Goal: Task Accomplishment & Management: Manage account settings

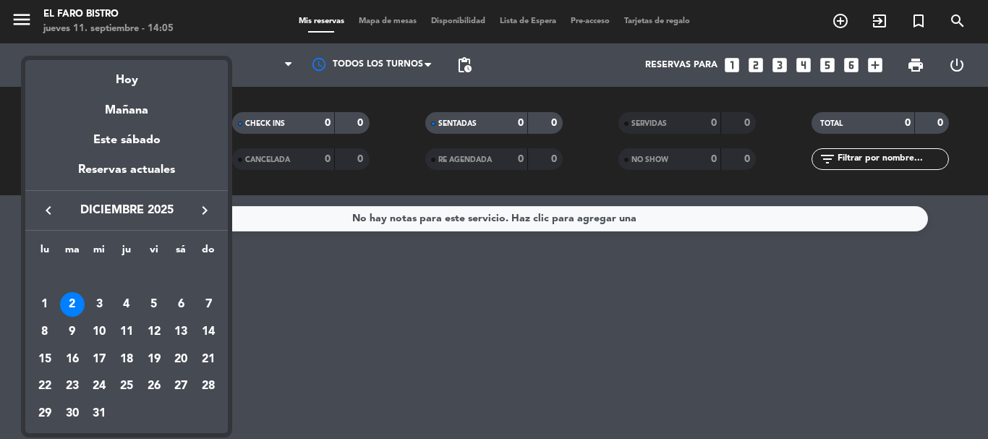
click at [43, 211] on icon "keyboard_arrow_left" at bounding box center [48, 210] width 17 height 17
click at [48, 211] on icon "keyboard_arrow_left" at bounding box center [48, 210] width 17 height 17
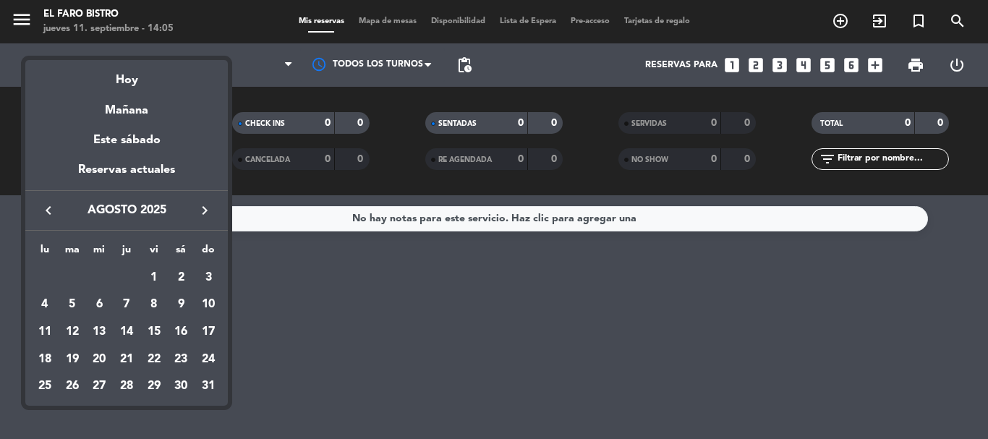
click at [208, 207] on icon "keyboard_arrow_right" at bounding box center [204, 210] width 17 height 17
click at [74, 331] on div "9" at bounding box center [72, 332] width 25 height 25
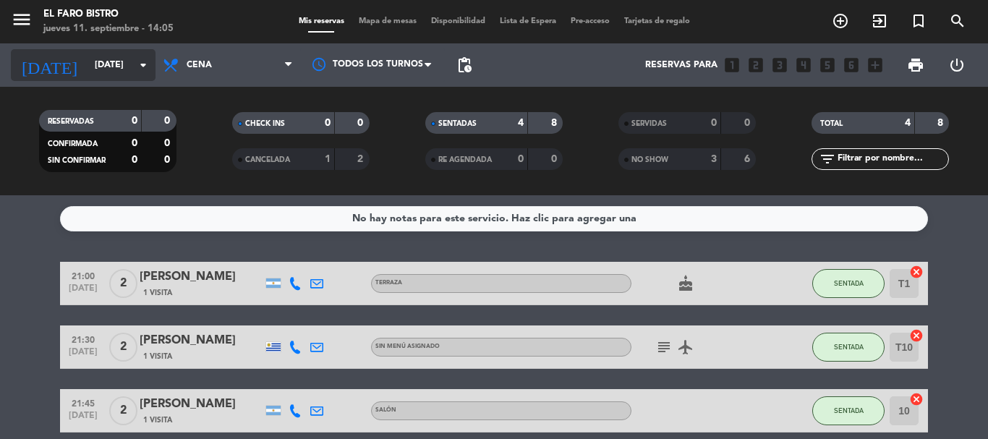
click at [151, 59] on icon "arrow_drop_down" at bounding box center [143, 64] width 17 height 17
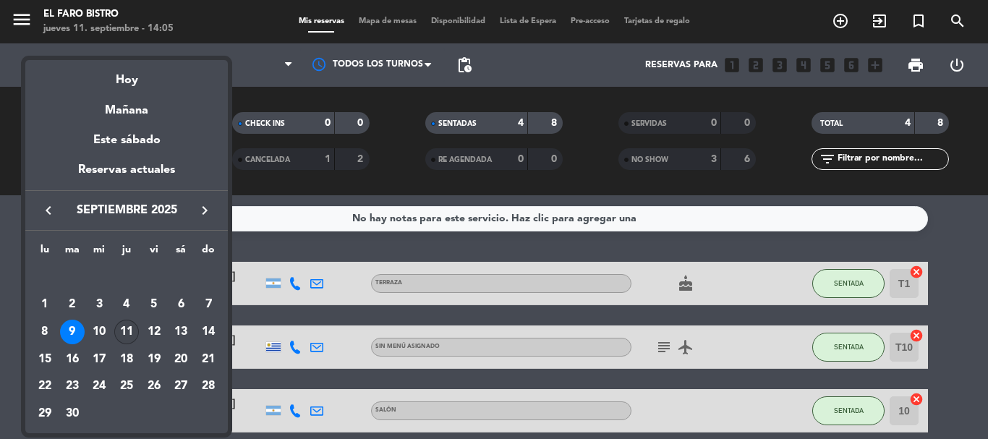
click at [124, 335] on div "11" at bounding box center [126, 332] width 25 height 25
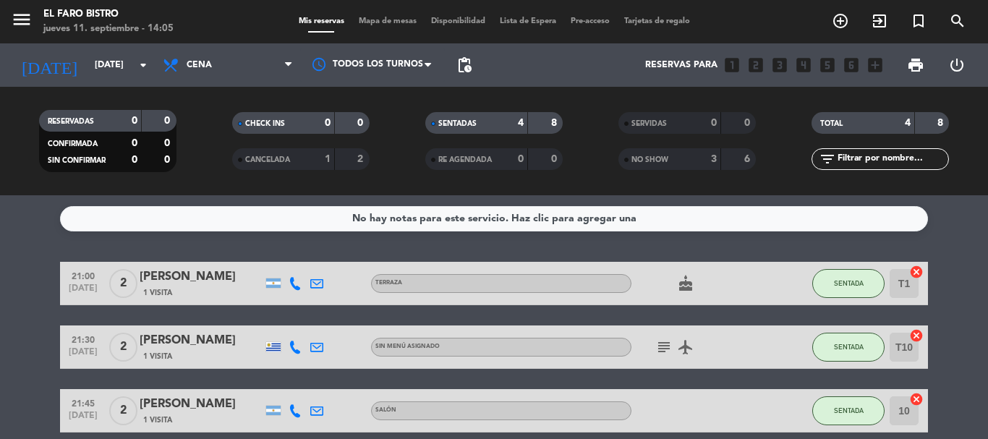
type input "[DEMOGRAPHIC_DATA][DATE]"
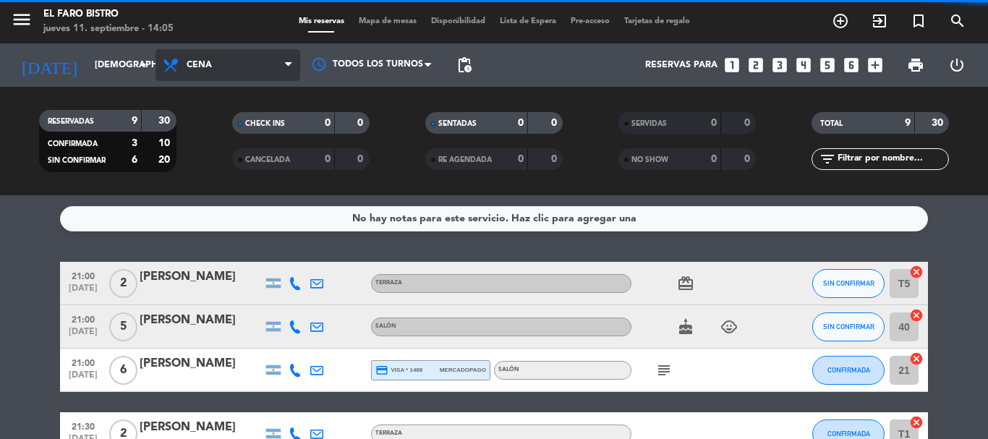
click at [212, 71] on span "Cena" at bounding box center [228, 65] width 145 height 32
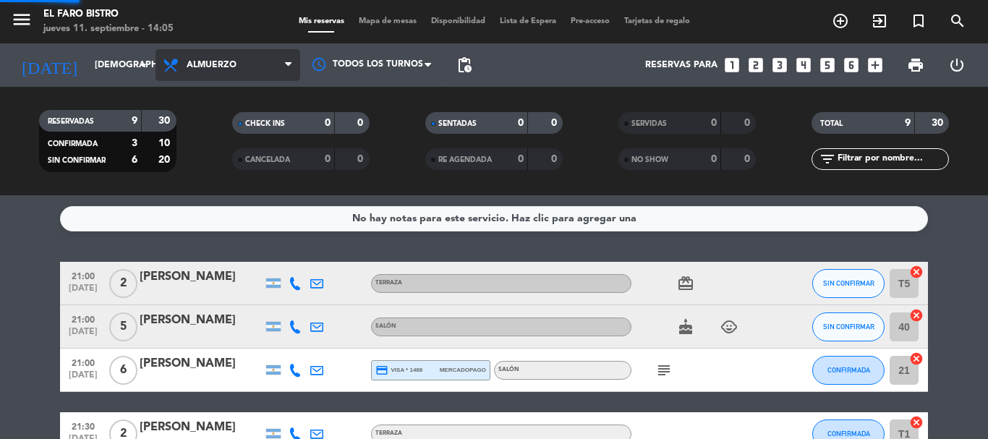
click at [208, 191] on div "menu El Faro Bistro [DATE] 11. septiembre - 14:05 Mis reservas Mapa de mesas Di…" at bounding box center [494, 97] width 988 height 195
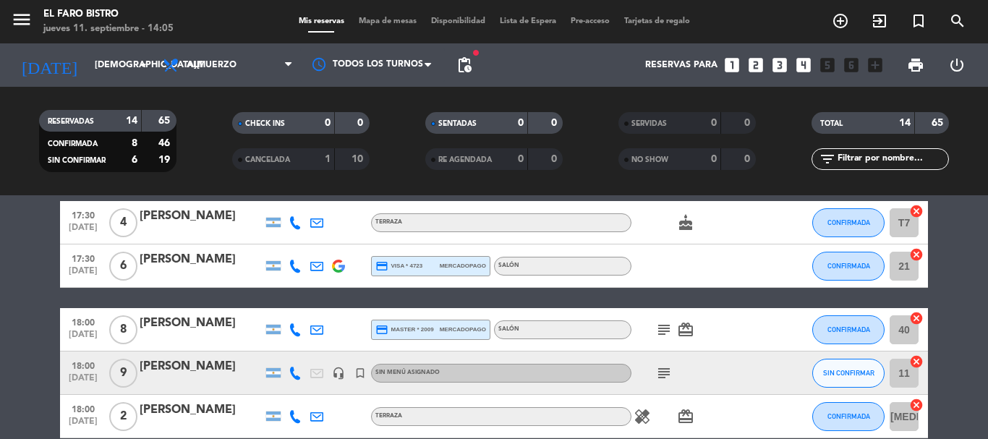
scroll to position [434, 0]
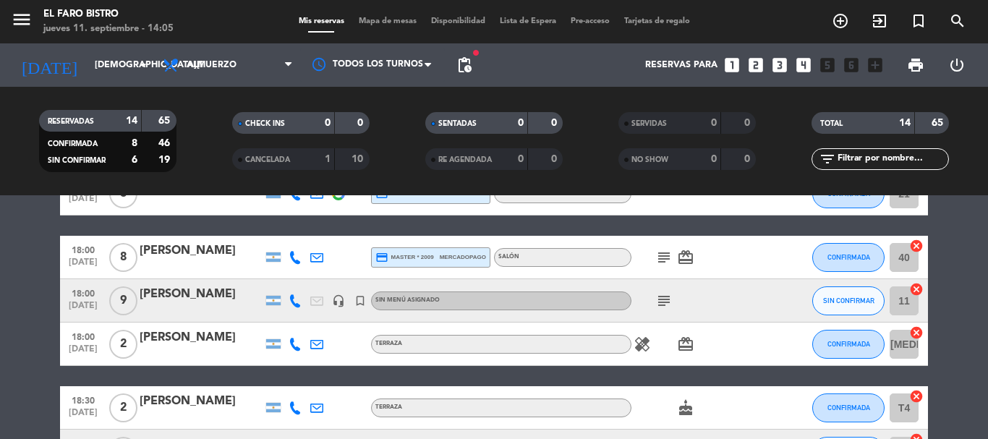
click at [220, 293] on div "[PERSON_NAME]" at bounding box center [201, 294] width 123 height 19
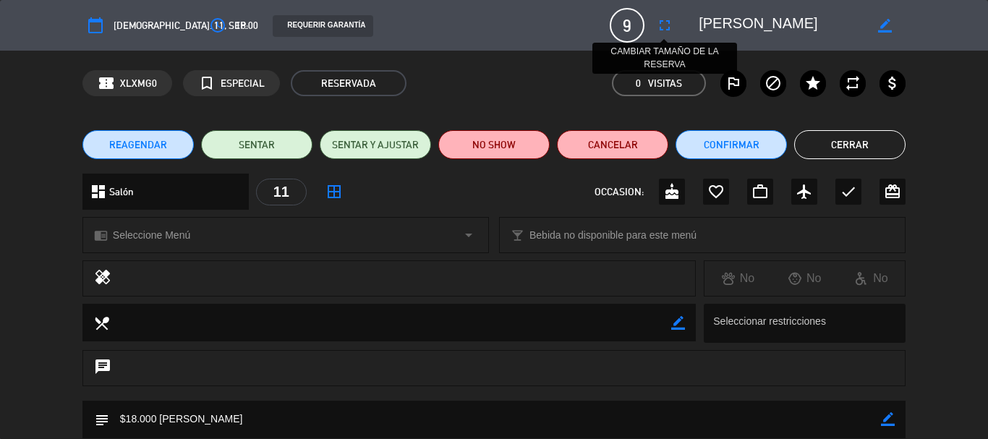
click at [664, 20] on icon "fullscreen" at bounding box center [664, 25] width 17 height 17
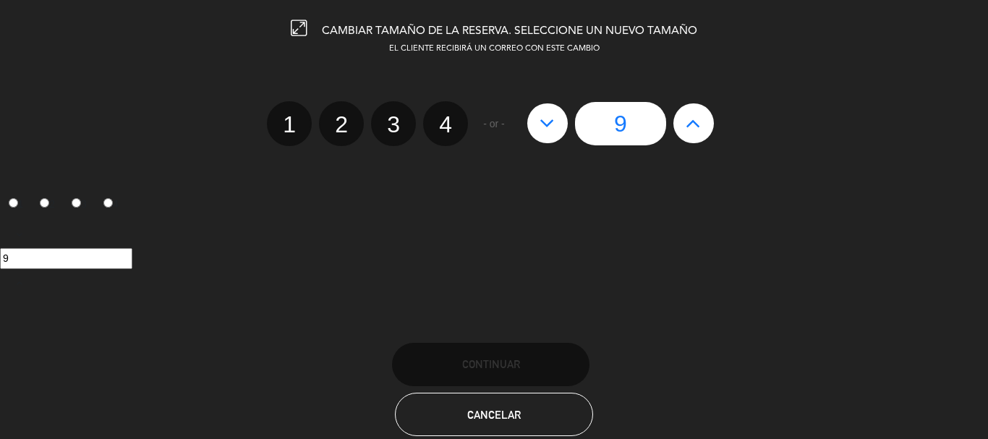
click at [543, 131] on icon at bounding box center [547, 122] width 15 height 23
type input "8"
click at [543, 131] on icon at bounding box center [547, 122] width 15 height 23
type input "7"
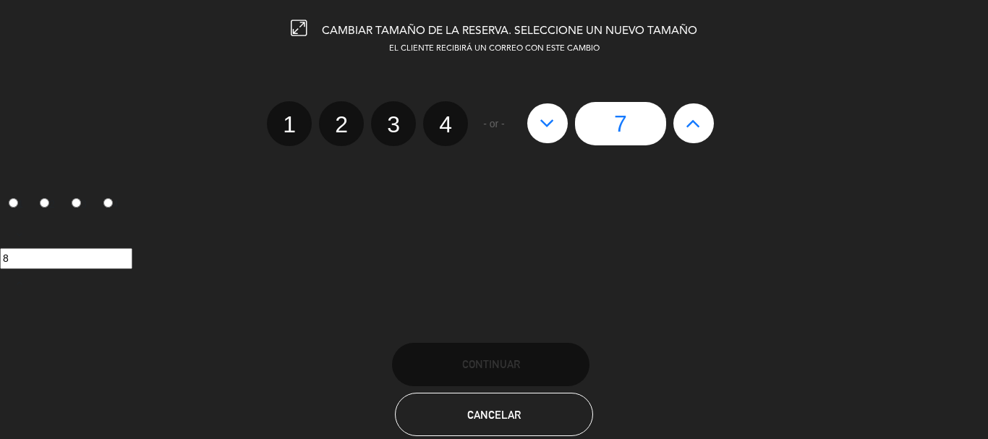
type input "7"
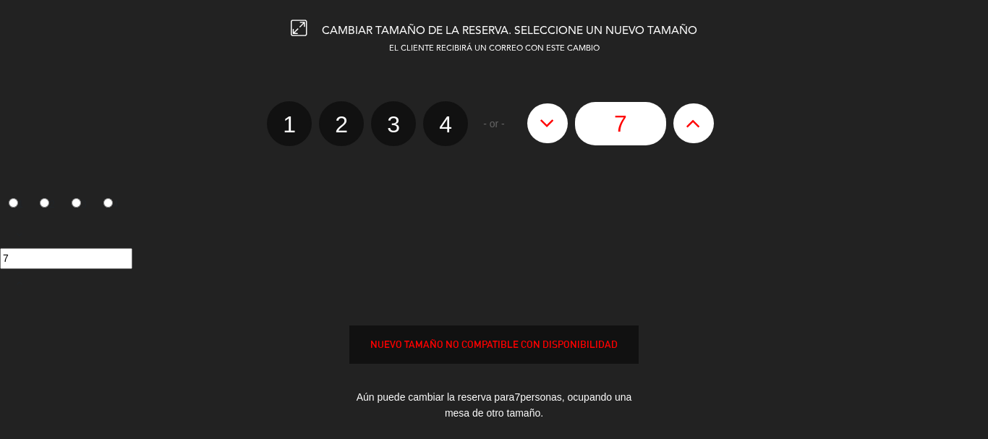
click at [543, 131] on icon at bounding box center [547, 122] width 15 height 23
type input "6"
click at [543, 131] on icon at bounding box center [547, 122] width 15 height 23
type input "5"
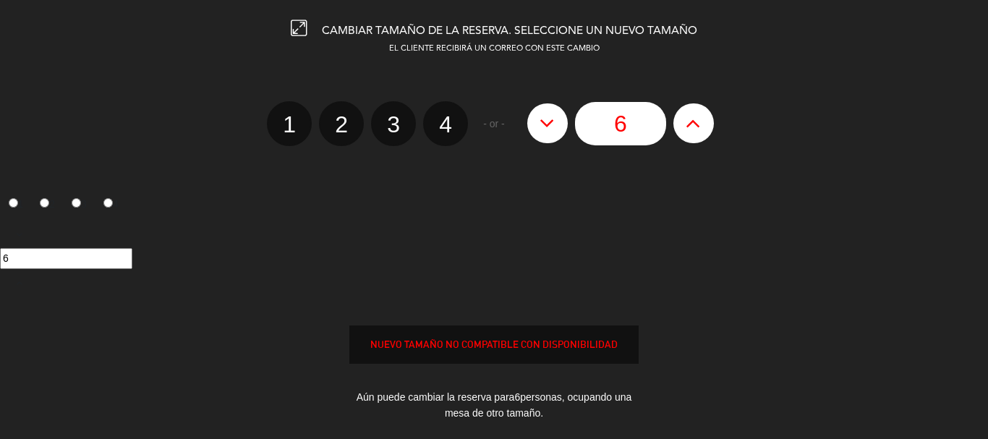
type input "5"
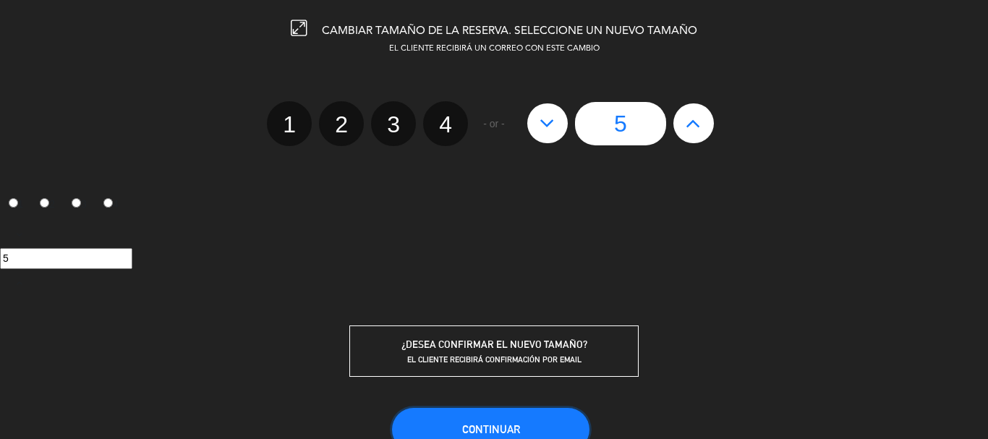
click at [487, 424] on span "Continuar" at bounding box center [491, 429] width 58 height 12
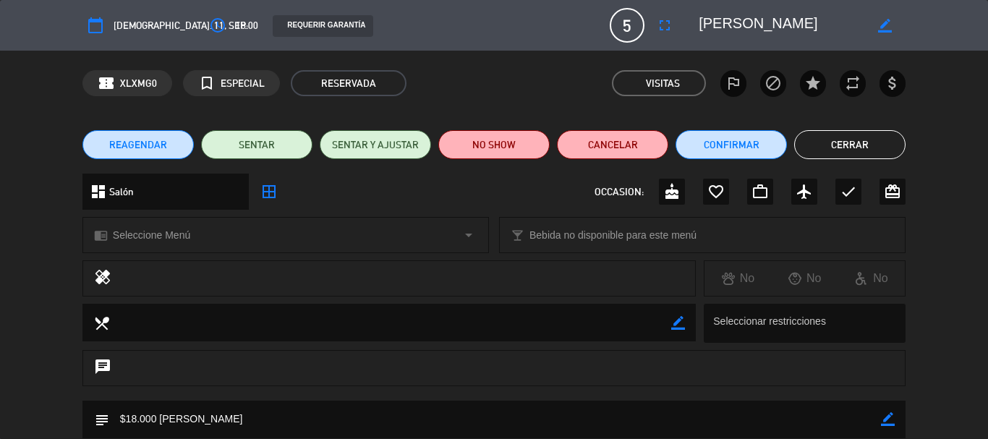
click at [265, 195] on icon "border_all" at bounding box center [268, 191] width 17 height 17
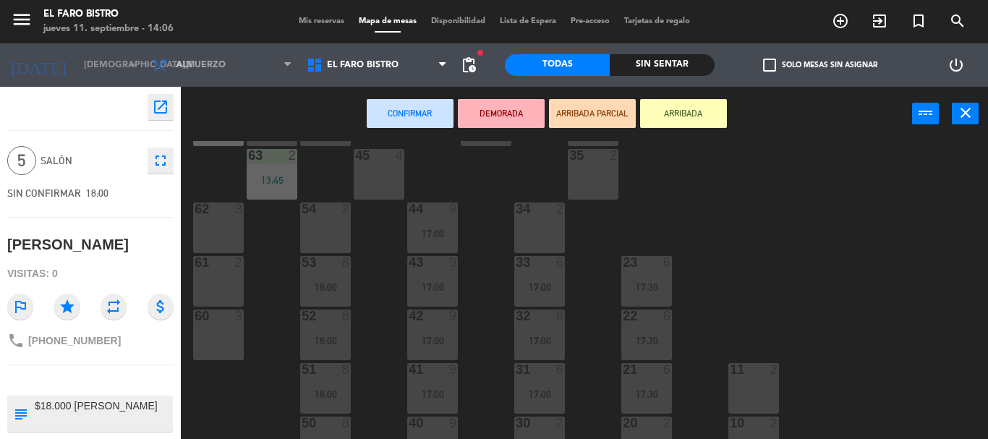
scroll to position [206, 0]
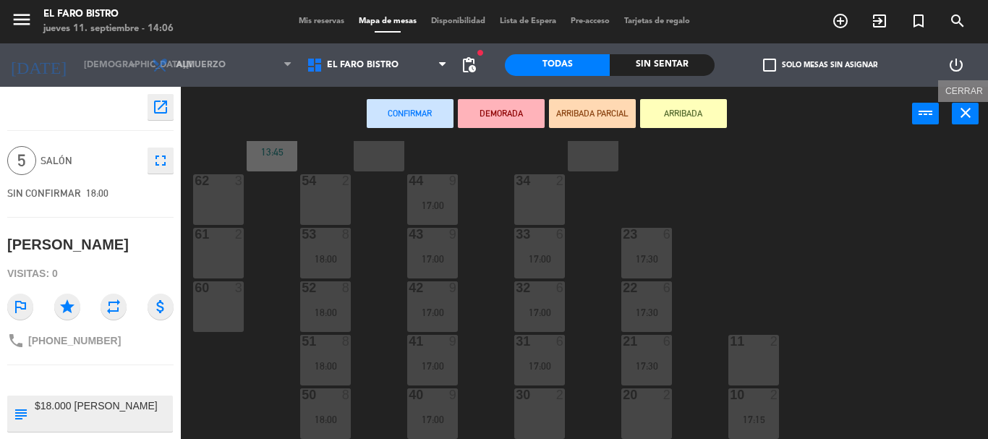
click at [970, 111] on icon "close" at bounding box center [965, 112] width 17 height 17
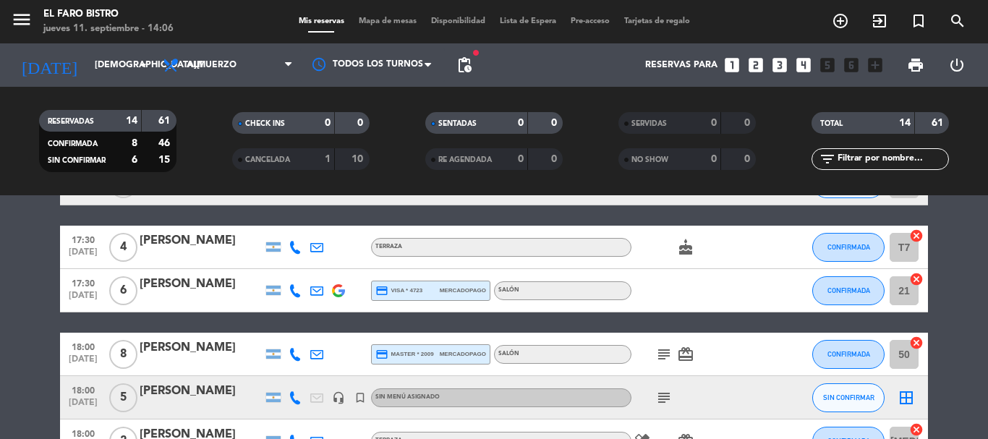
scroll to position [362, 0]
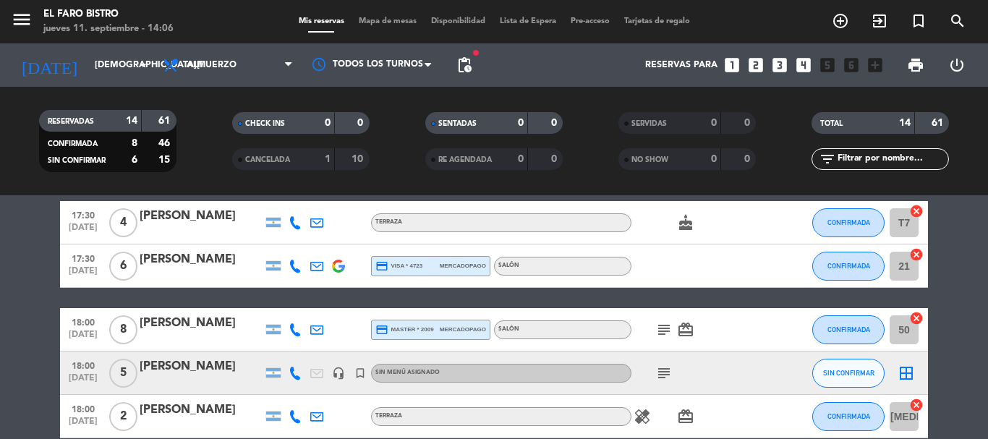
click at [908, 371] on icon "border_all" at bounding box center [906, 373] width 17 height 17
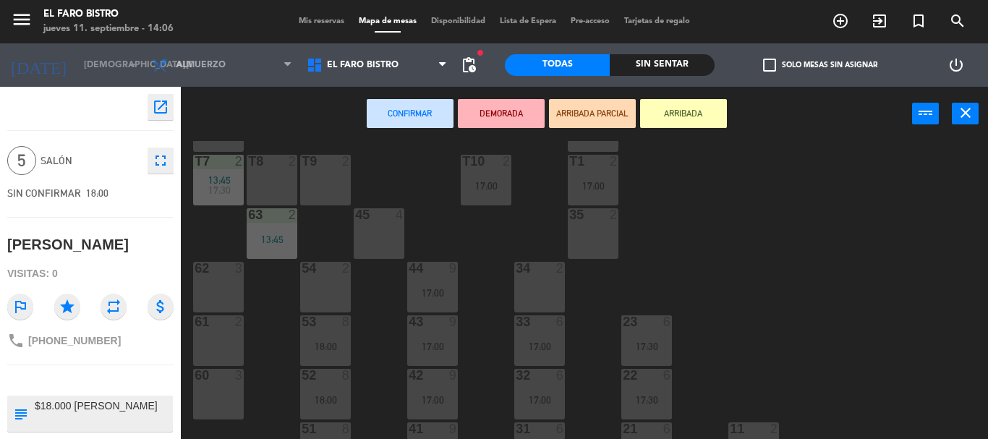
scroll to position [145, 0]
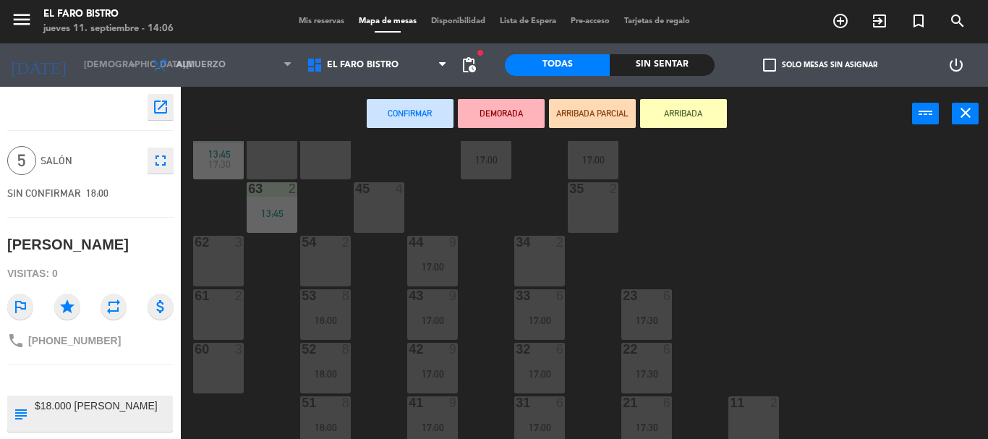
click at [213, 262] on div "62 3" at bounding box center [218, 261] width 51 height 51
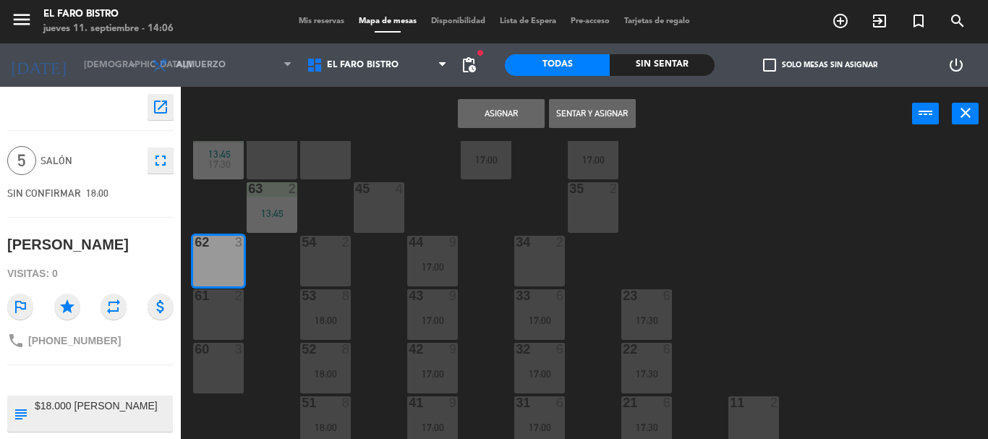
click at [216, 310] on div "61 2" at bounding box center [218, 314] width 51 height 51
click at [525, 115] on button "Asignar" at bounding box center [501, 113] width 87 height 29
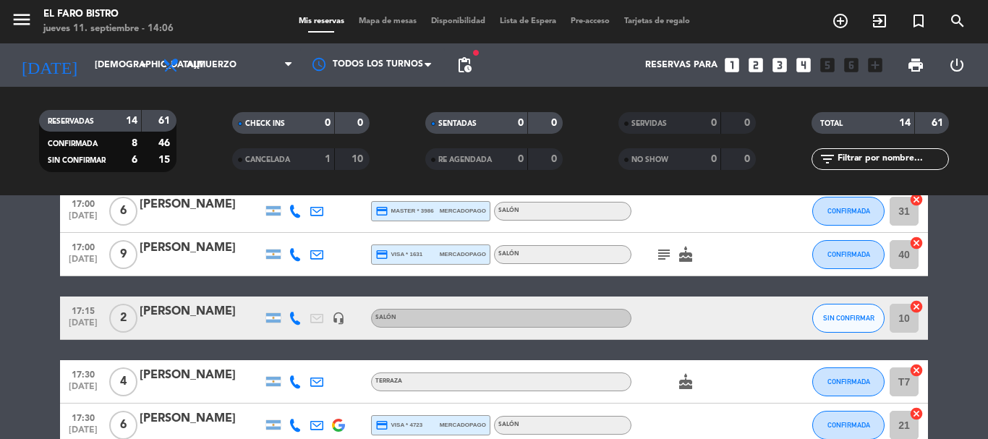
scroll to position [289, 0]
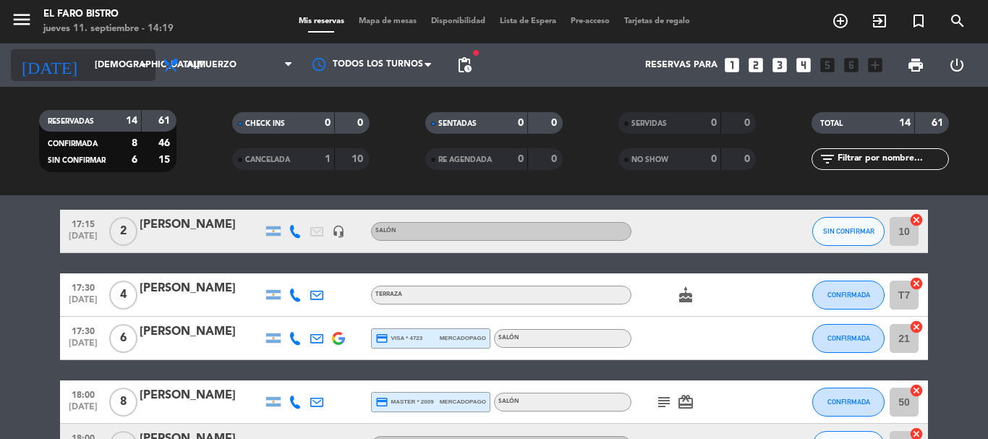
click at [88, 61] on input "[DEMOGRAPHIC_DATA][DATE]" at bounding box center [149, 65] width 122 height 25
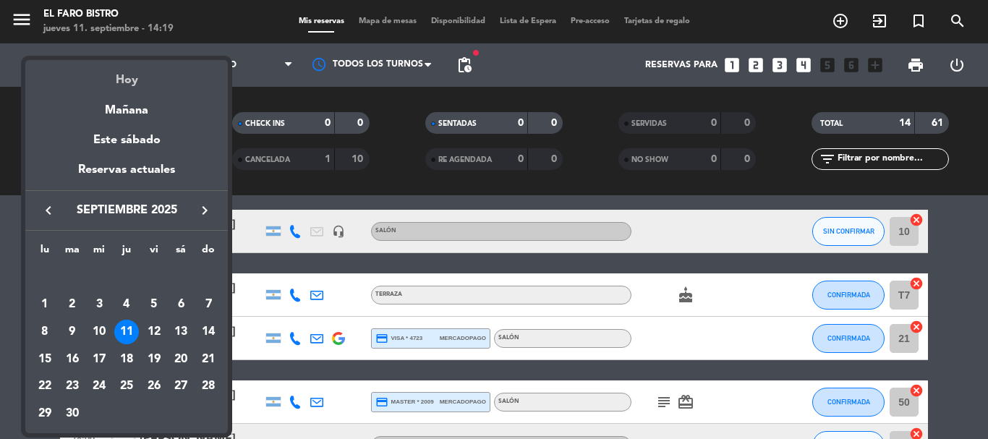
click at [81, 63] on div "Hoy" at bounding box center [126, 75] width 203 height 30
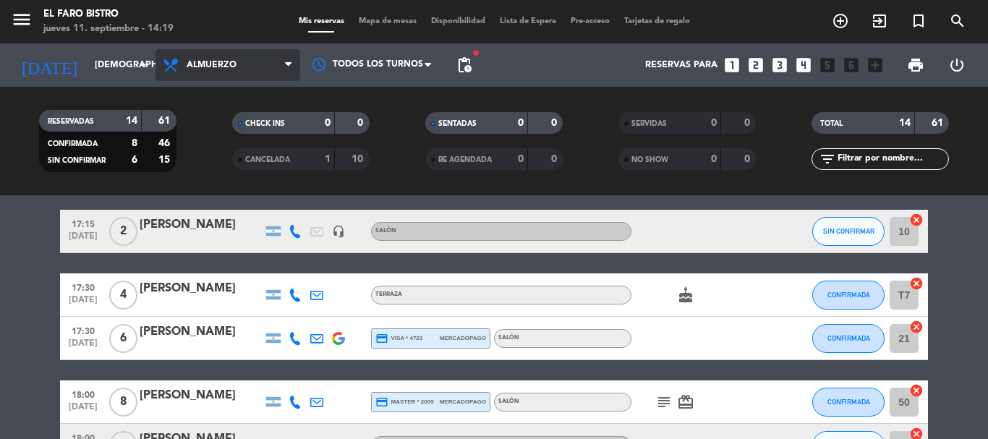
click at [234, 65] on span "Almuerzo" at bounding box center [212, 65] width 50 height 10
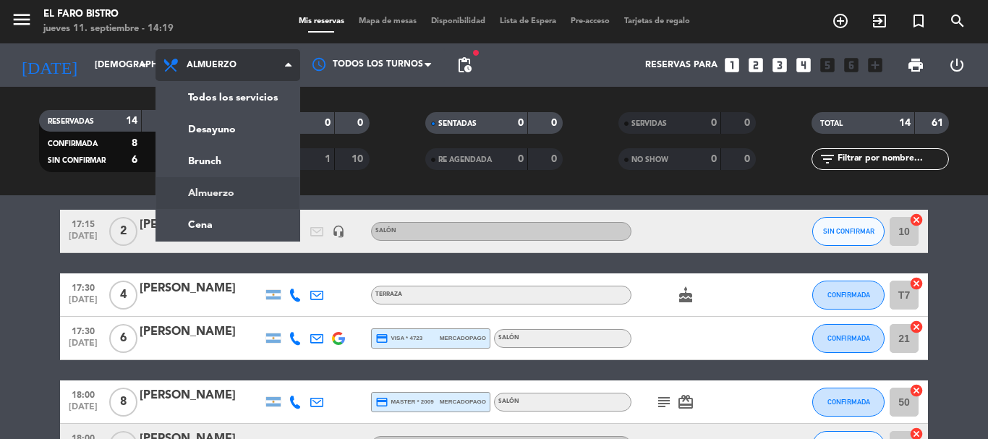
click at [234, 65] on span "Almuerzo" at bounding box center [212, 65] width 50 height 10
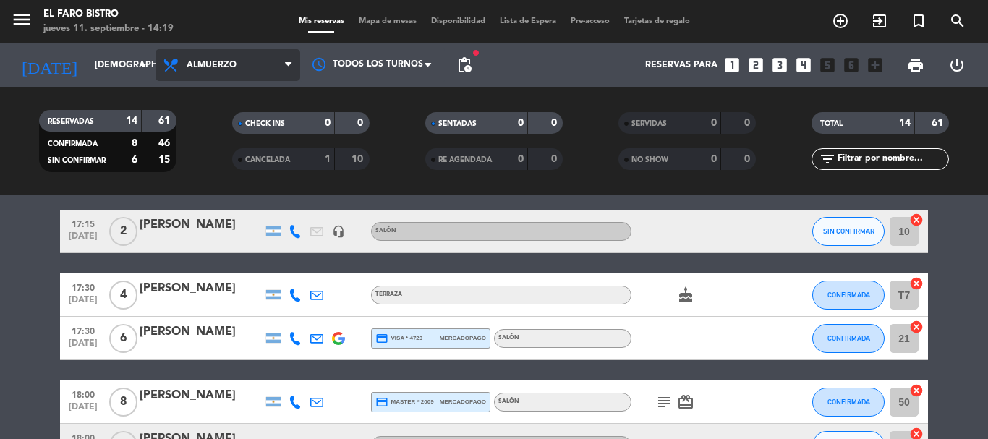
click at [234, 65] on span "Almuerzo" at bounding box center [212, 65] width 50 height 10
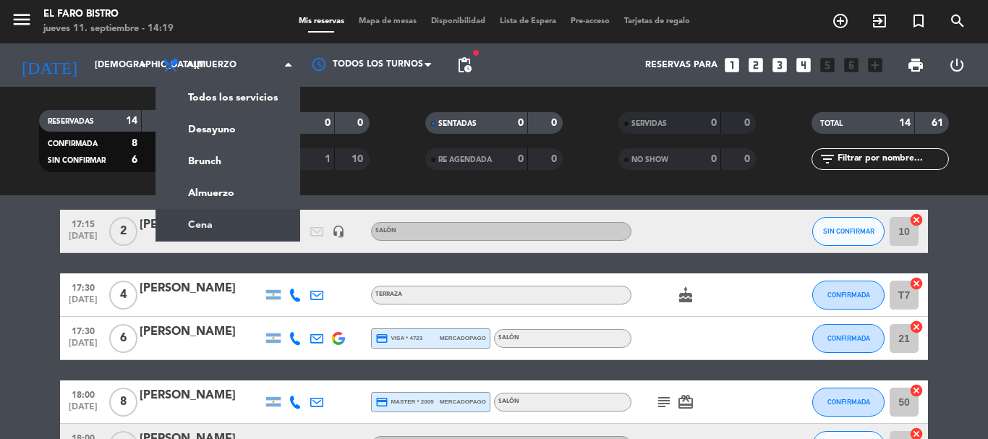
click at [210, 218] on ng-component "menu El Faro Bistro [DATE] 11. septiembre - 14:19 Mis reservas Mapa de mesas Di…" at bounding box center [494, 219] width 988 height 439
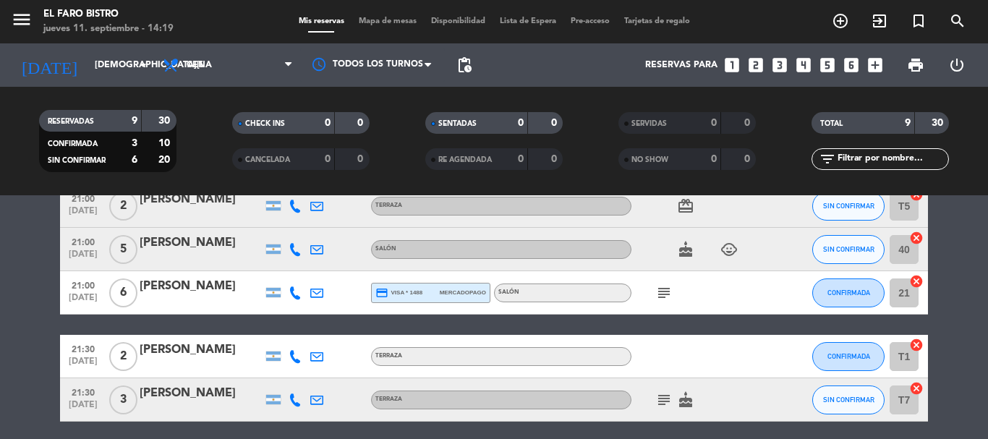
scroll to position [0, 0]
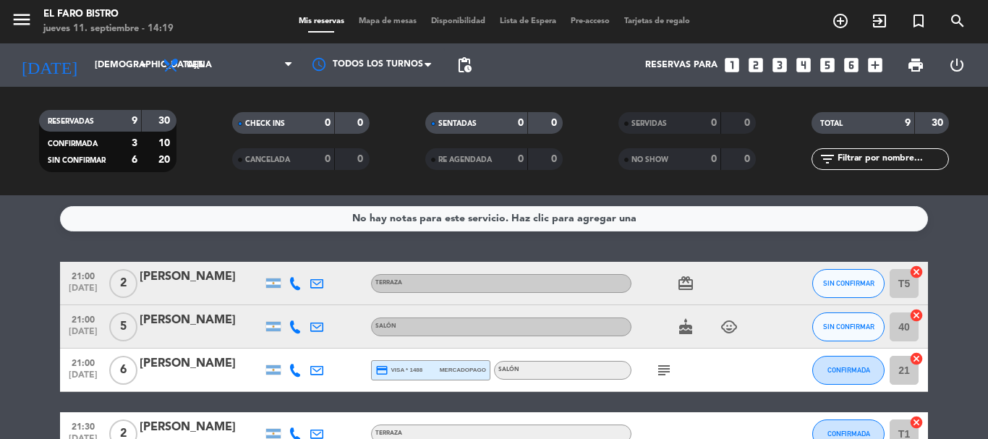
click at [663, 369] on icon "subject" at bounding box center [663, 370] width 17 height 17
